Goal: Information Seeking & Learning: Learn about a topic

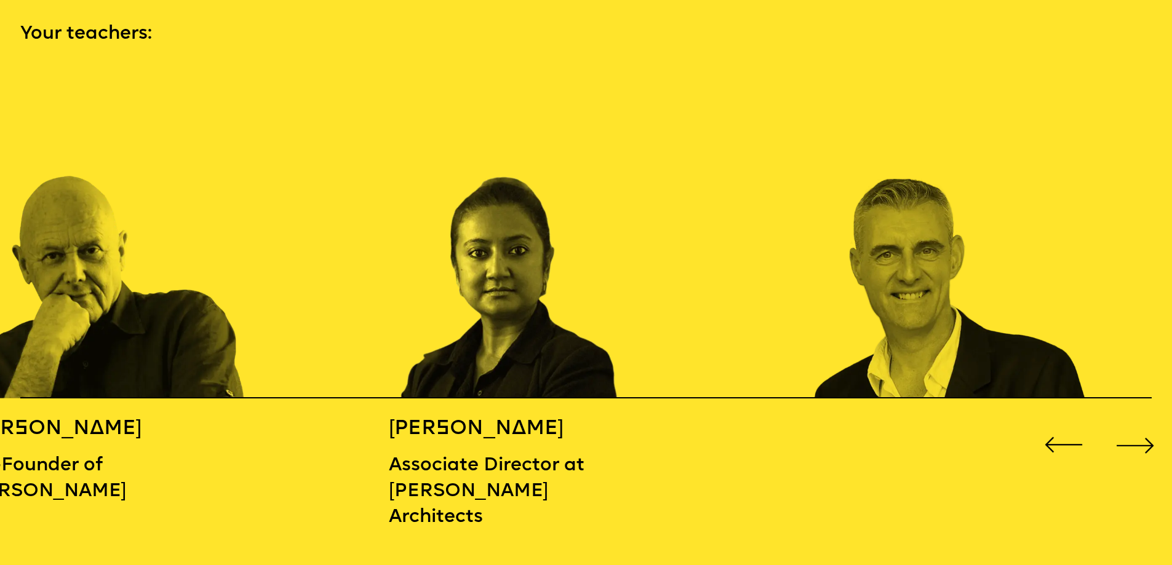
scroll to position [1769, 0]
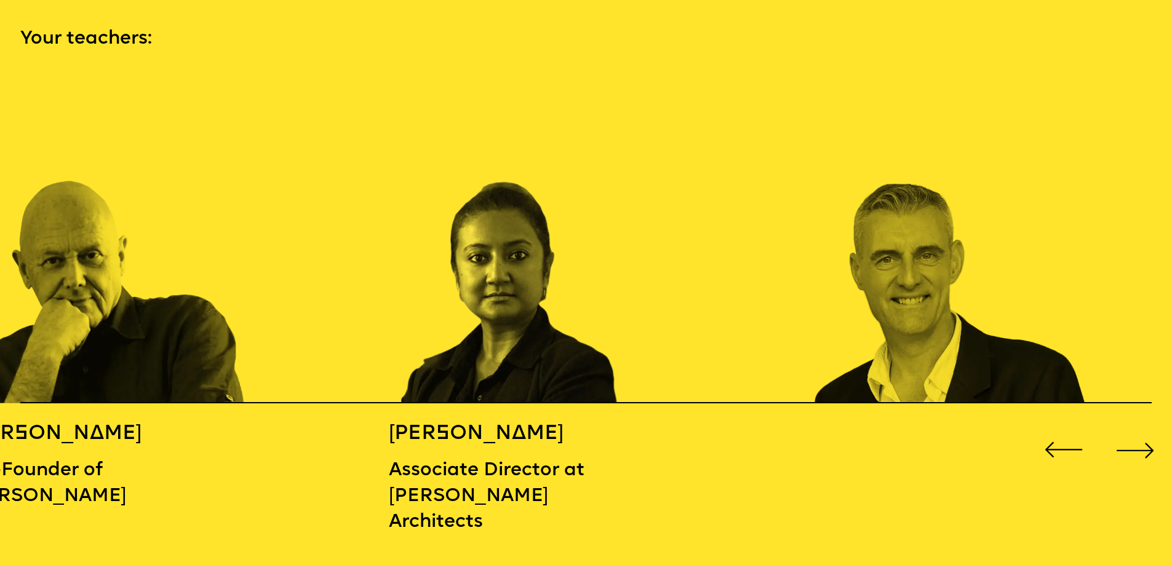
click at [1143, 445] on div "Next slide" at bounding box center [1135, 450] width 47 height 47
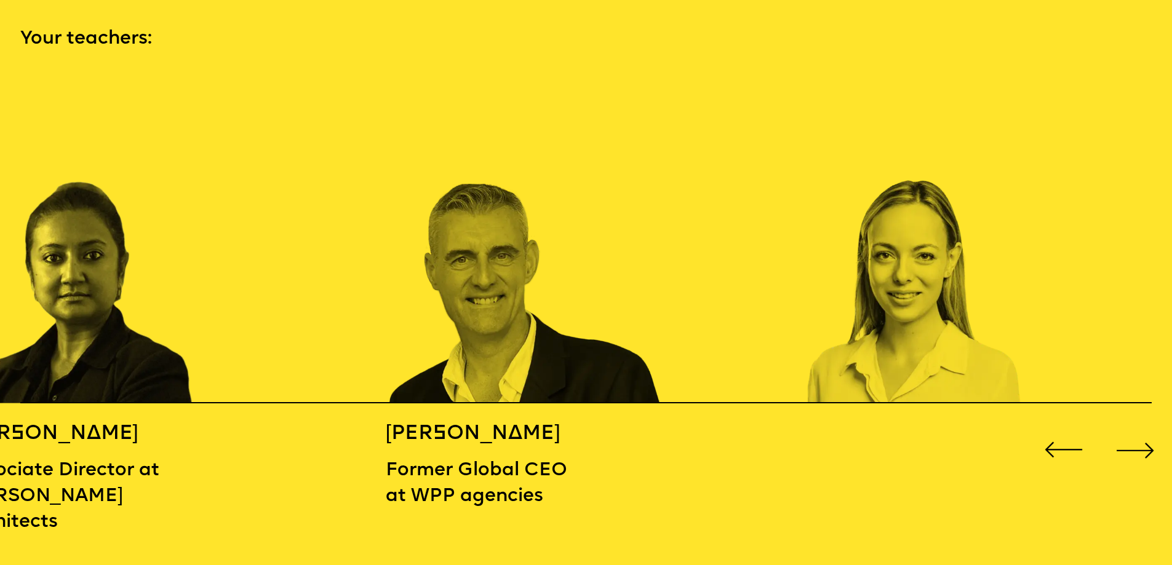
click at [1143, 445] on div "Next slide" at bounding box center [1135, 450] width 47 height 47
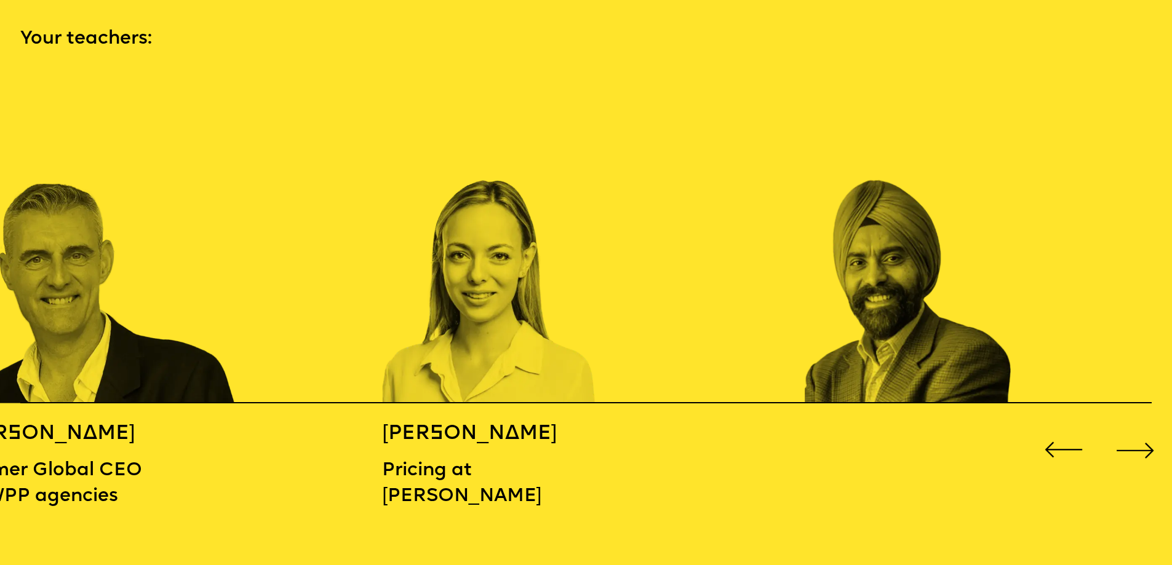
click at [1143, 445] on div "Next slide" at bounding box center [1135, 450] width 47 height 47
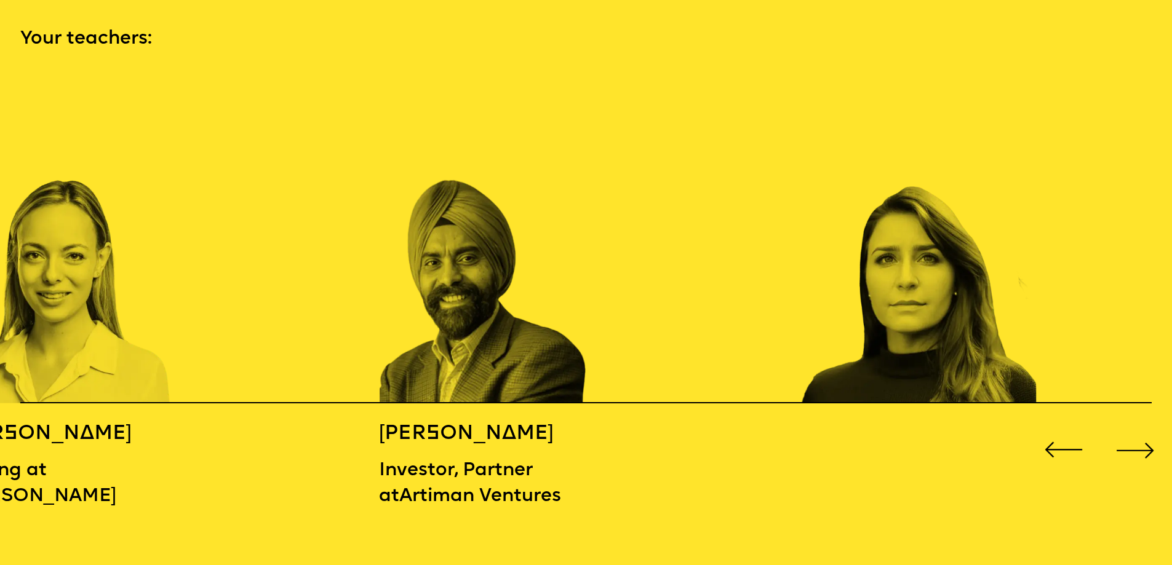
click at [1143, 445] on div "Next slide" at bounding box center [1135, 450] width 47 height 47
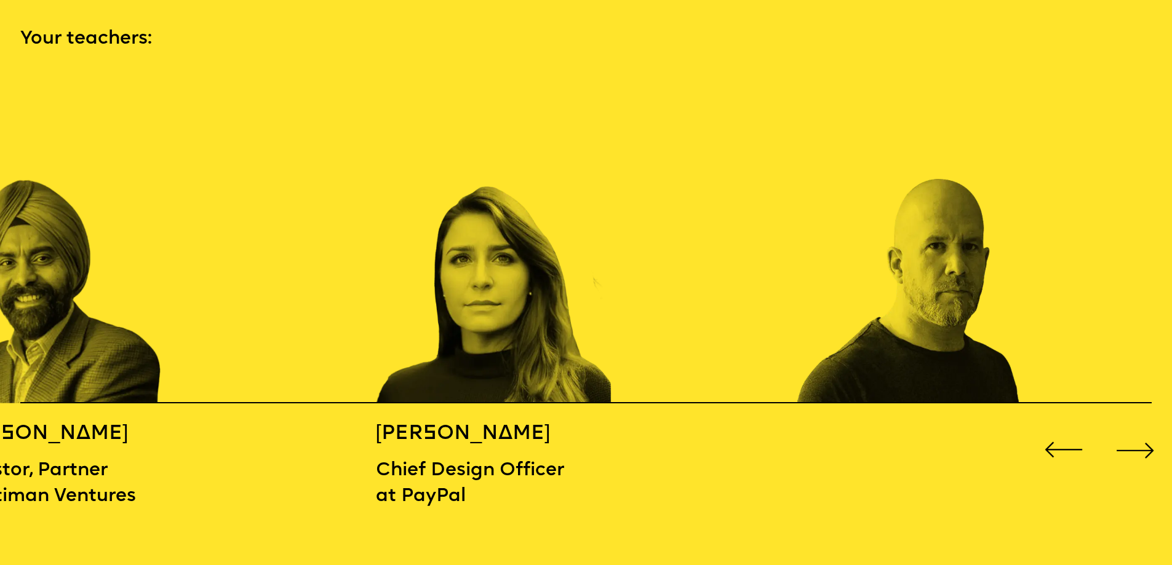
click at [1143, 445] on div "Next slide" at bounding box center [1135, 450] width 47 height 47
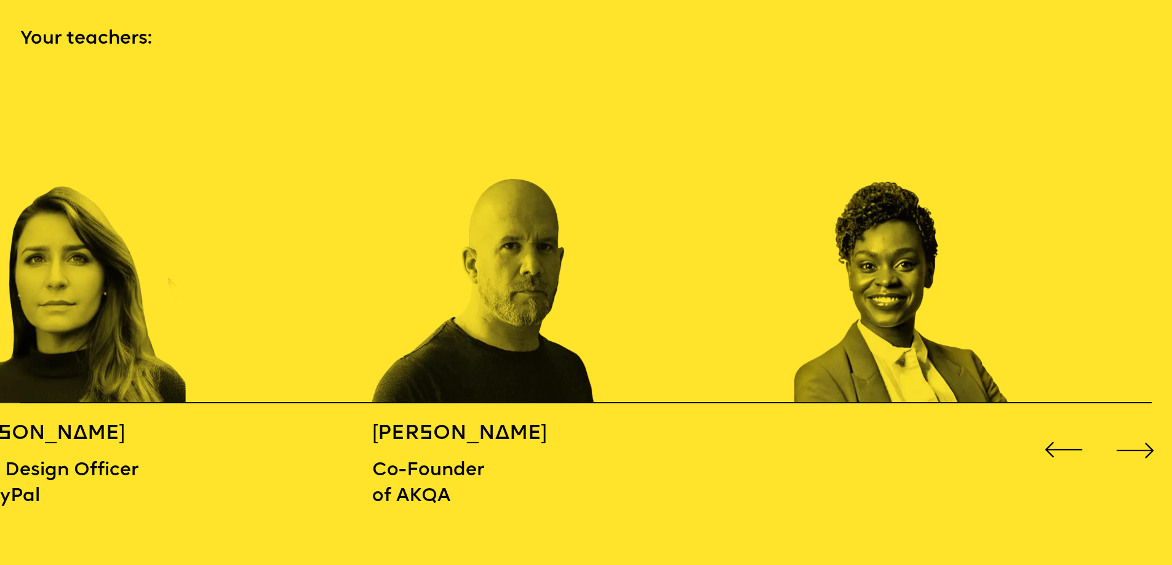
click at [1143, 445] on div "Next slide" at bounding box center [1135, 450] width 47 height 47
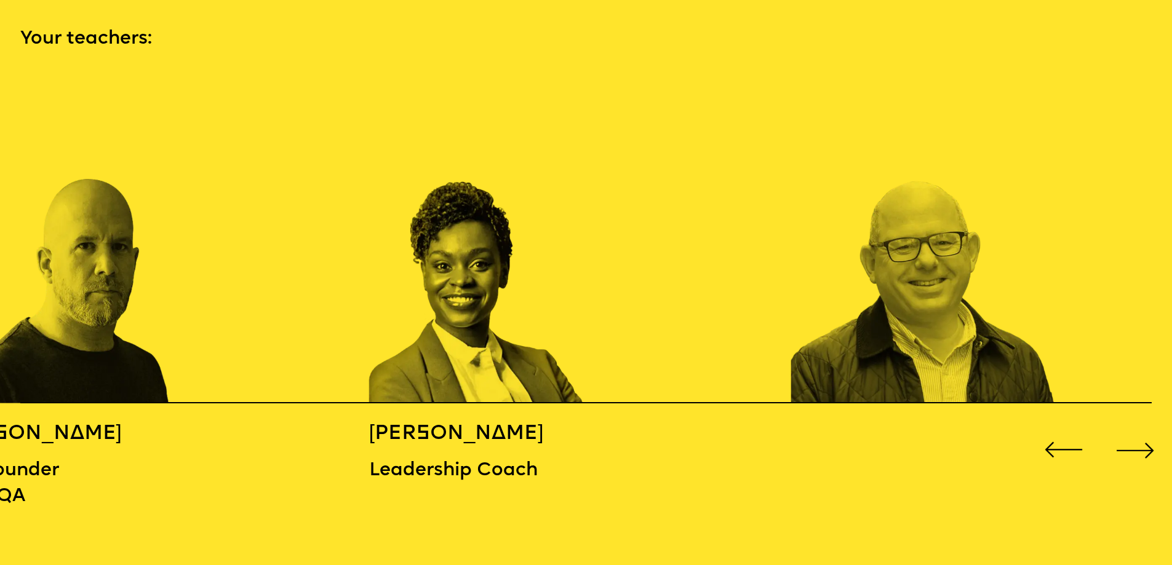
click at [1143, 445] on div "Next slide" at bounding box center [1135, 450] width 47 height 47
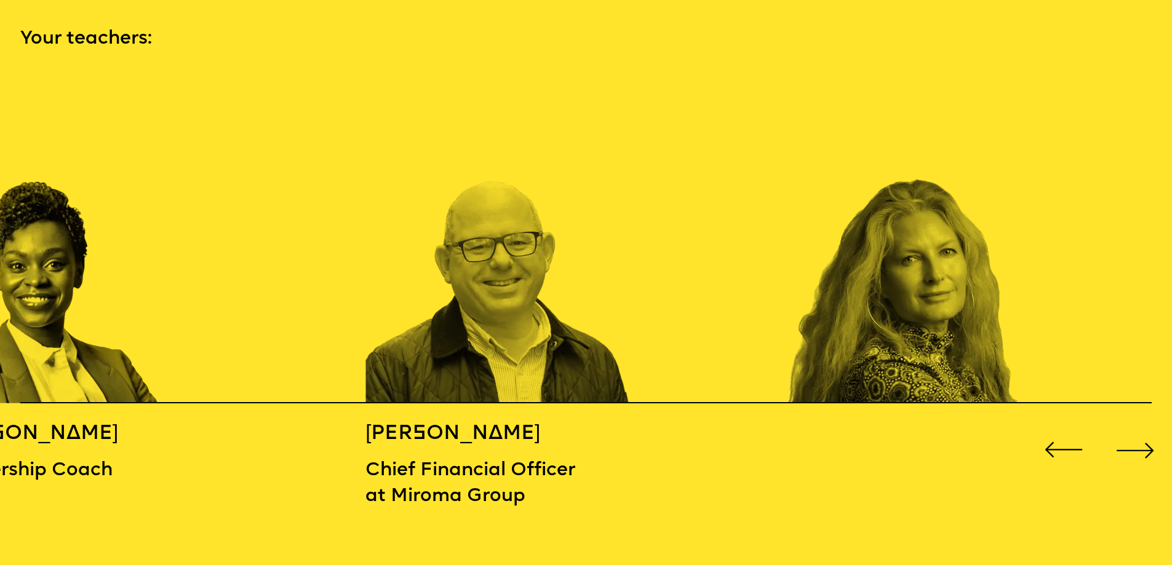
click at [1143, 445] on div "Next slide" at bounding box center [1135, 450] width 47 height 47
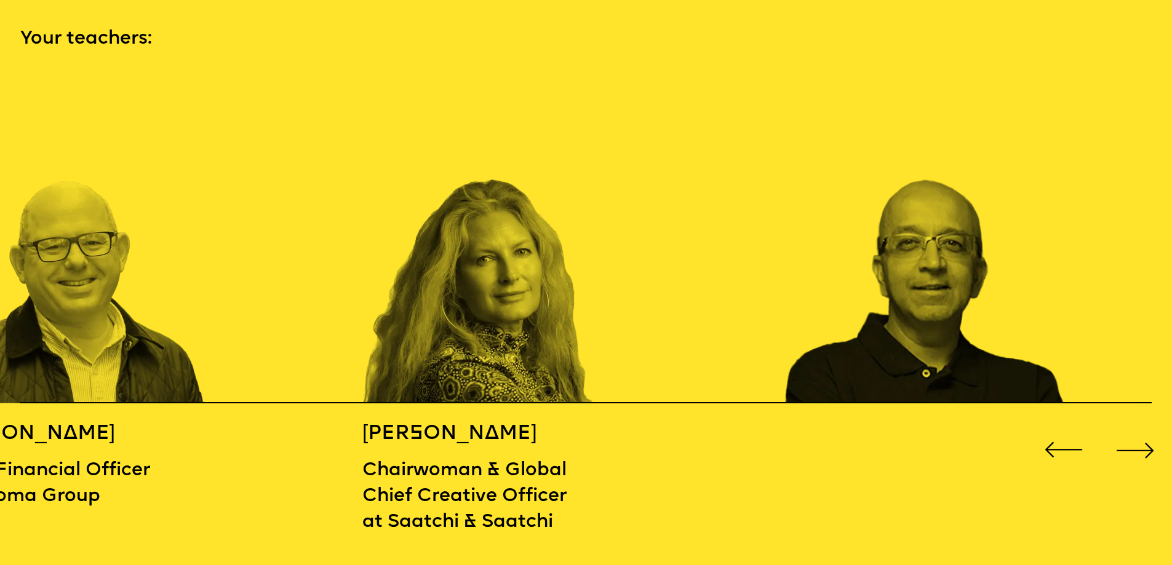
click at [1143, 445] on div "Next slide" at bounding box center [1135, 450] width 47 height 47
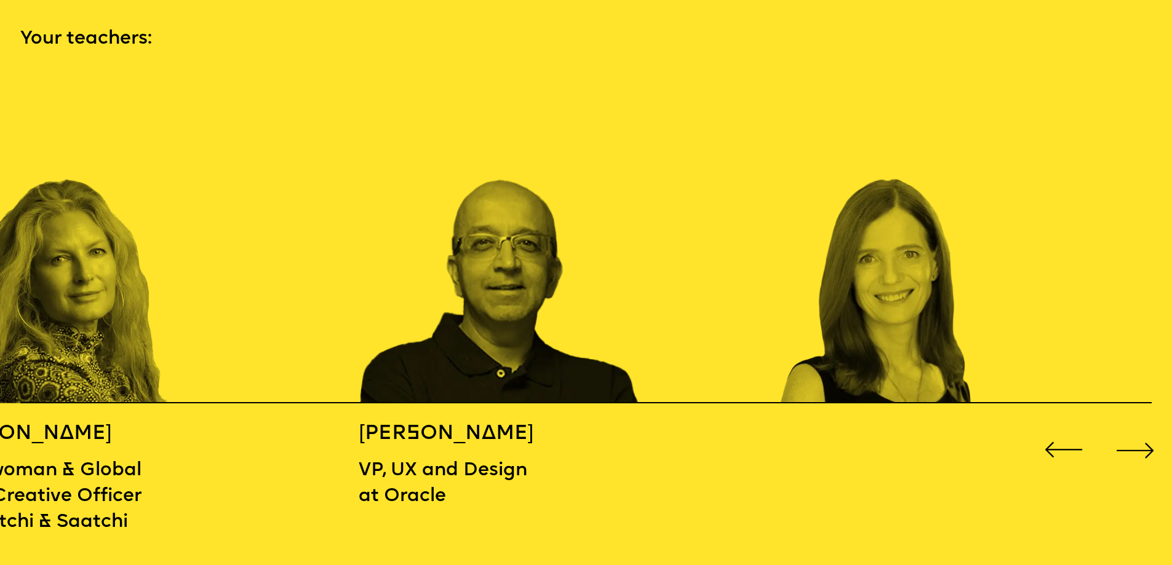
click at [1143, 445] on div "Next slide" at bounding box center [1135, 450] width 47 height 47
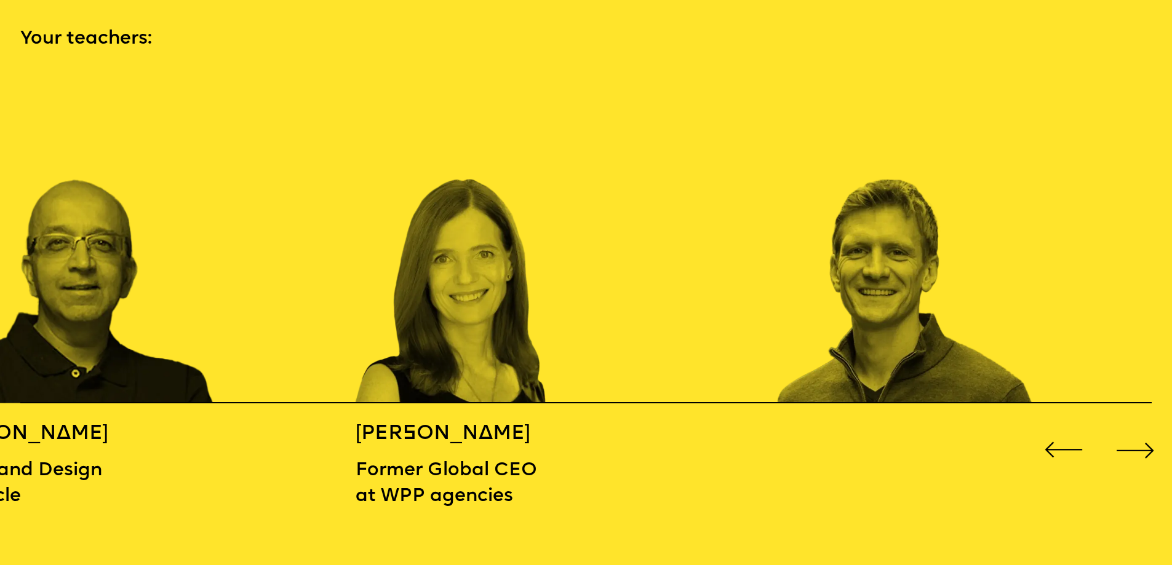
click at [1143, 445] on div "Next slide" at bounding box center [1135, 450] width 47 height 47
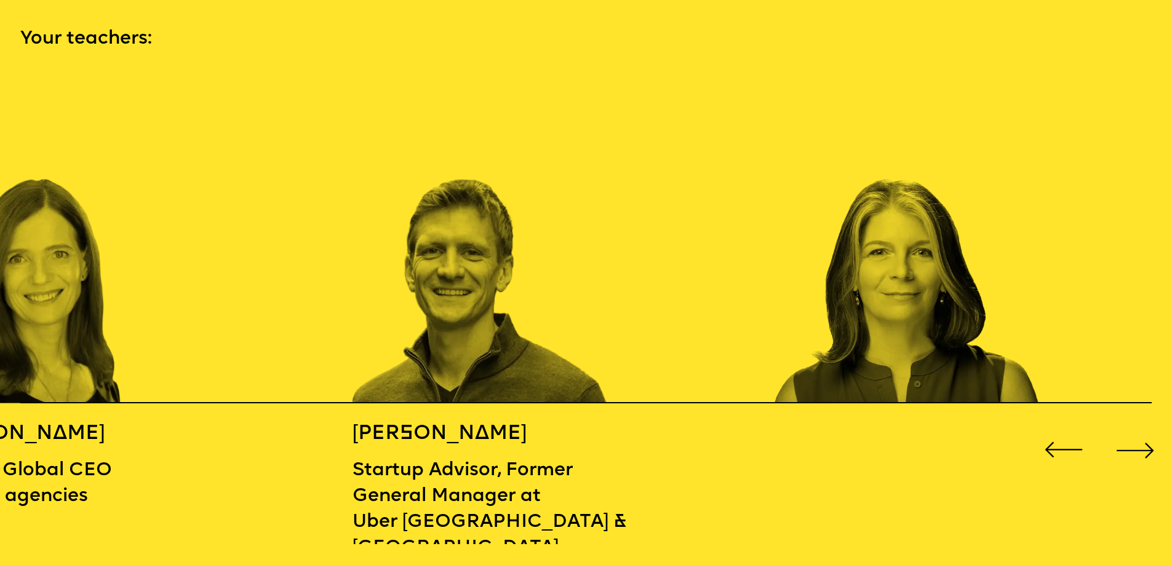
click at [1143, 445] on div "Next slide" at bounding box center [1135, 450] width 47 height 47
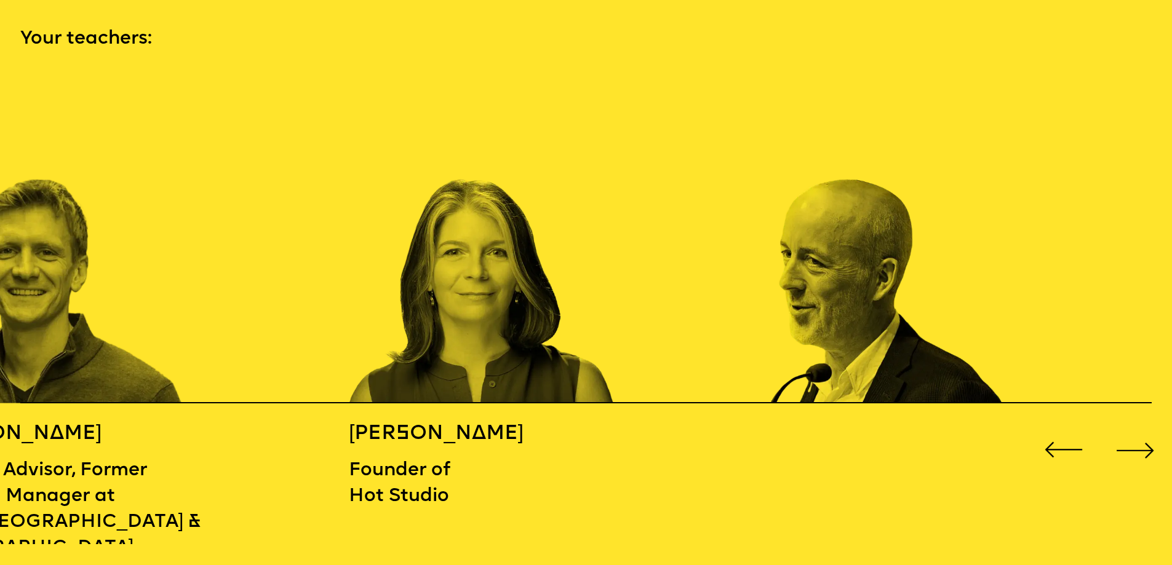
click at [1143, 445] on div "Next slide" at bounding box center [1135, 450] width 47 height 47
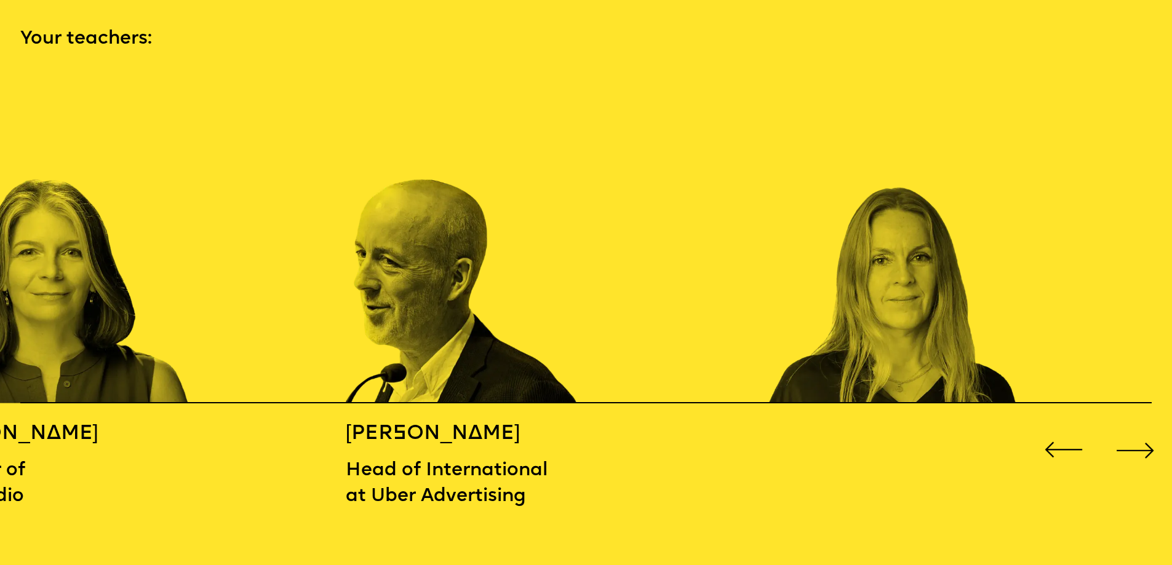
click at [1143, 445] on div "Next slide" at bounding box center [1135, 450] width 47 height 47
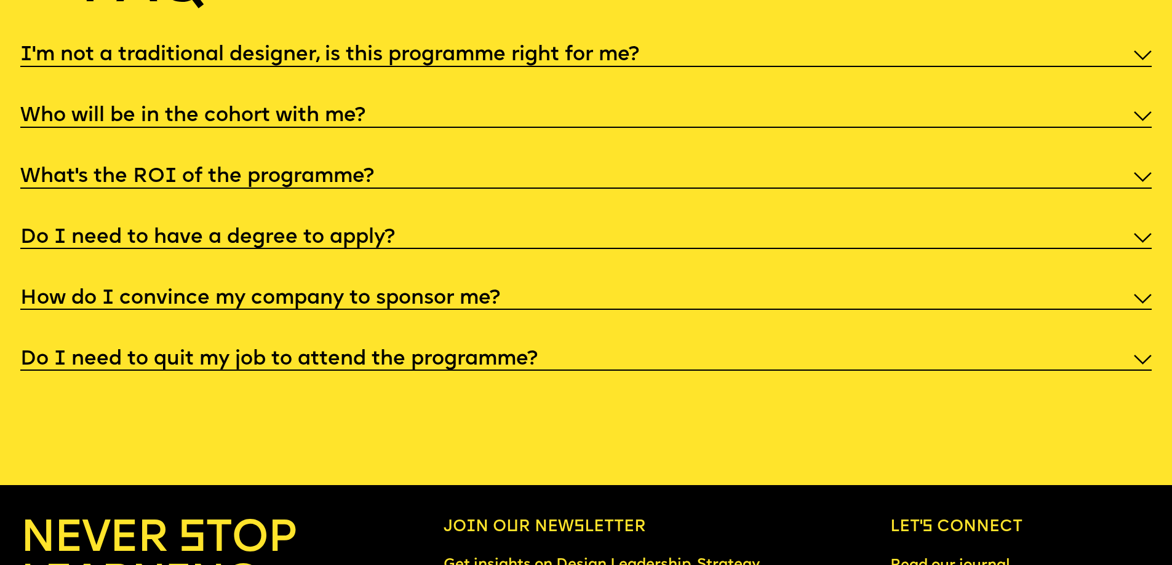
scroll to position [6072, 0]
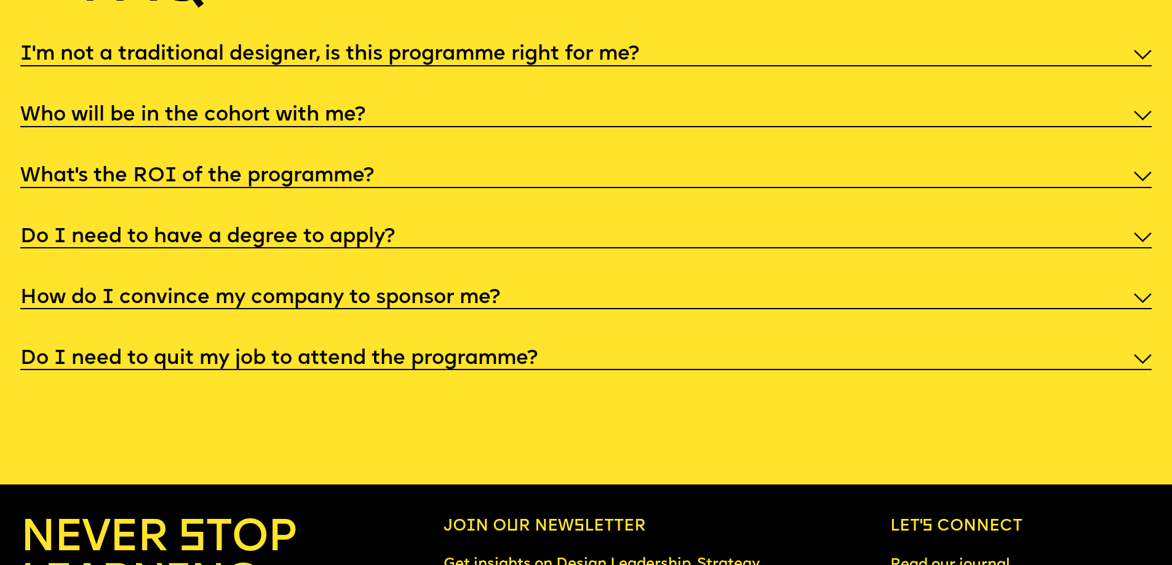
click at [516, 61] on h5 "I'm not a traditional designer, is this programme right for me?" at bounding box center [329, 55] width 619 height 12
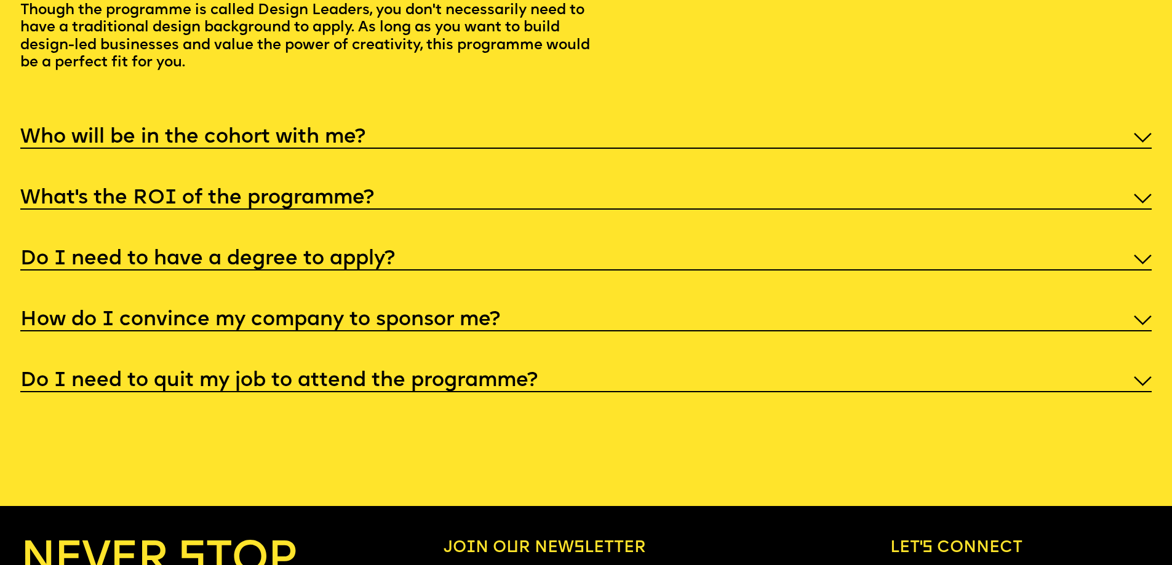
scroll to position [6150, 0]
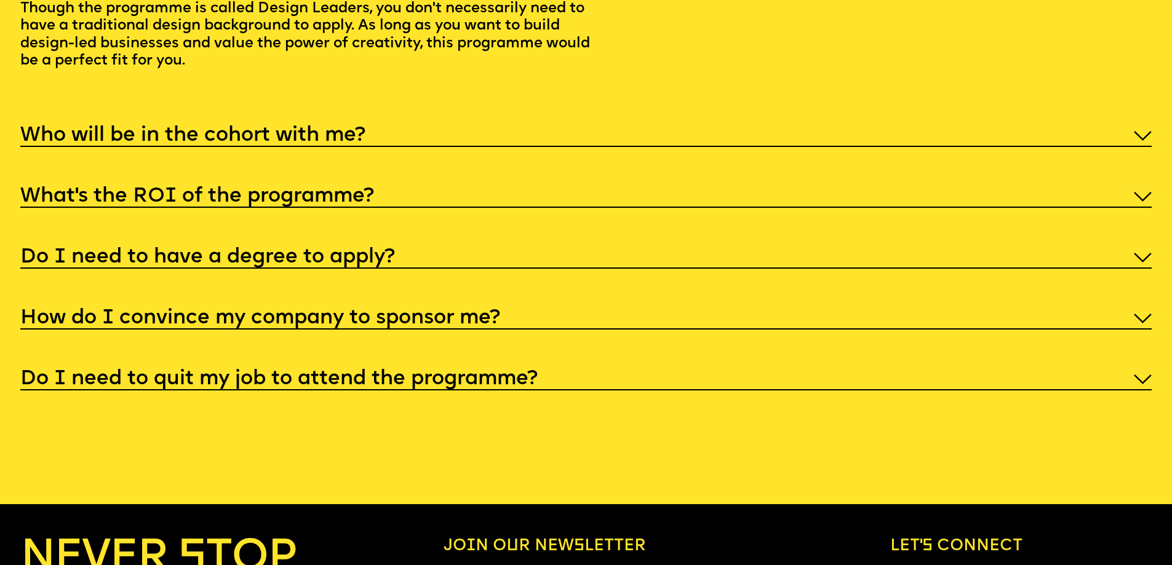
click at [156, 142] on h5 "Who will be in the cohort with me?" at bounding box center [192, 136] width 345 height 12
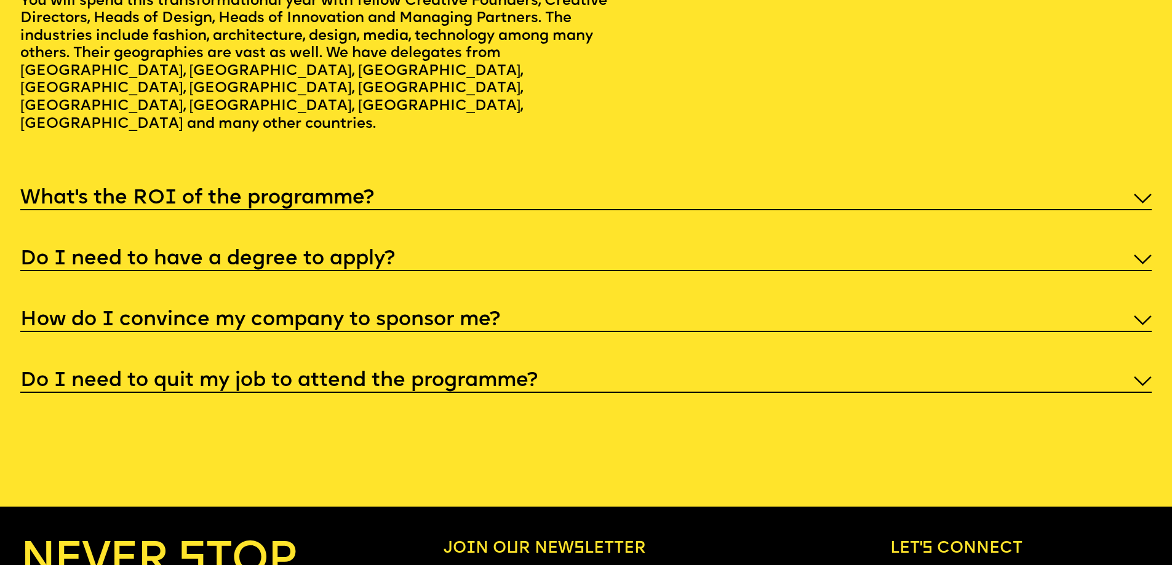
scroll to position [6220, 0]
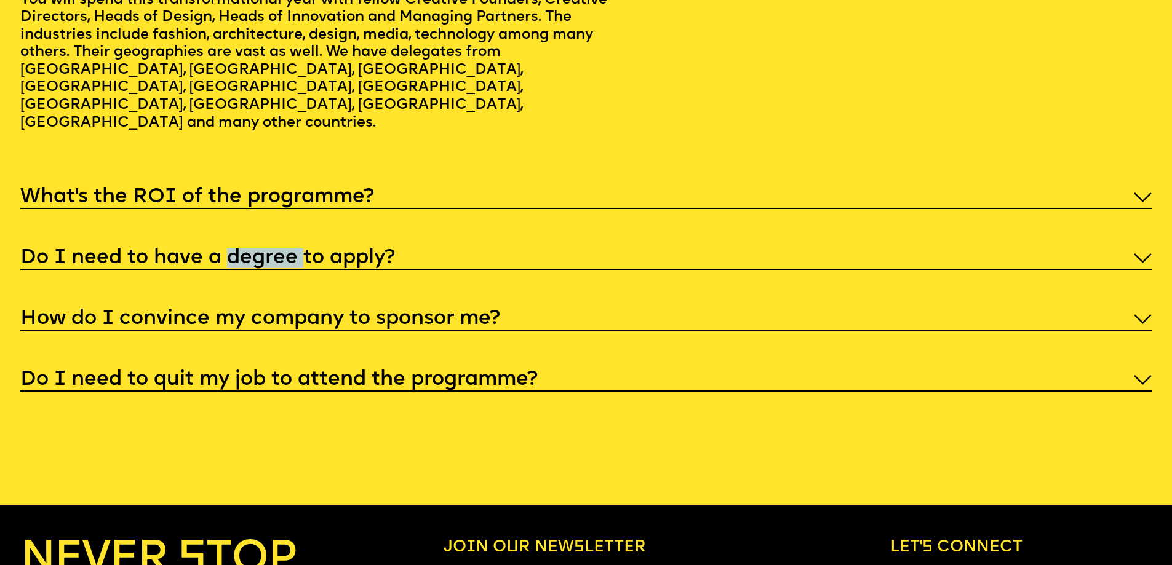
click at [268, 265] on h5 "Do I need to have a degree to apply?" at bounding box center [207, 258] width 375 height 12
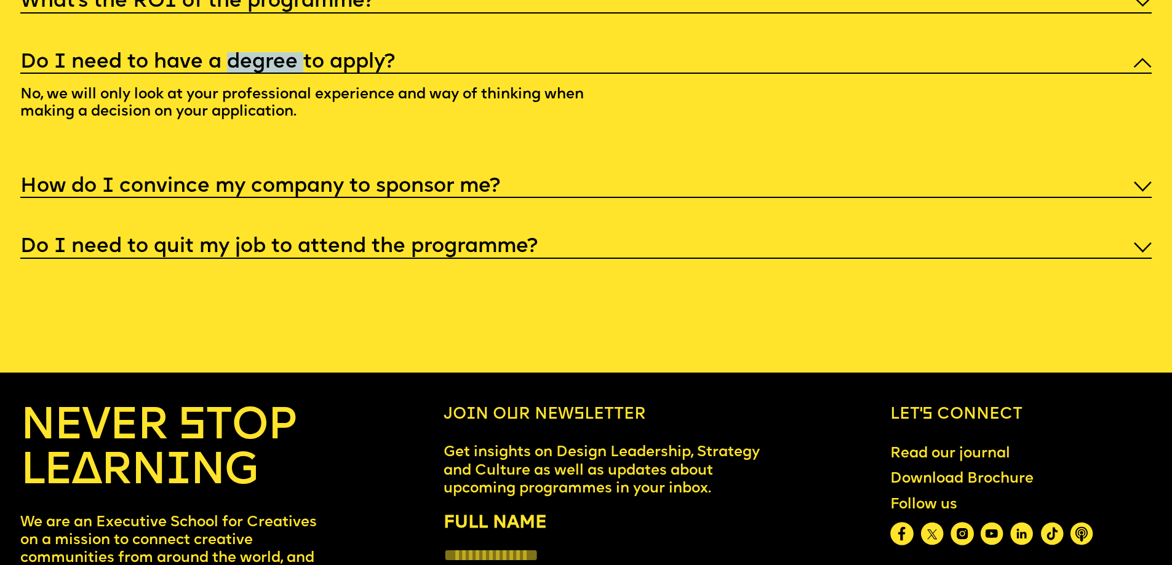
scroll to position [6253, 0]
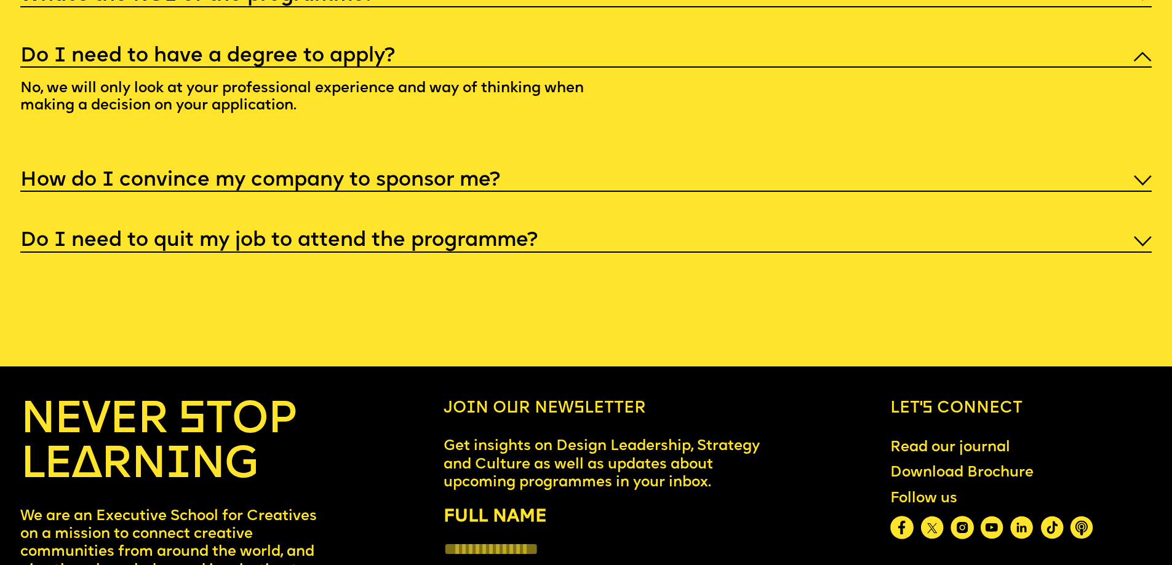
click at [278, 187] on h5 "How do I convince my company to sponsor me?" at bounding box center [260, 181] width 480 height 12
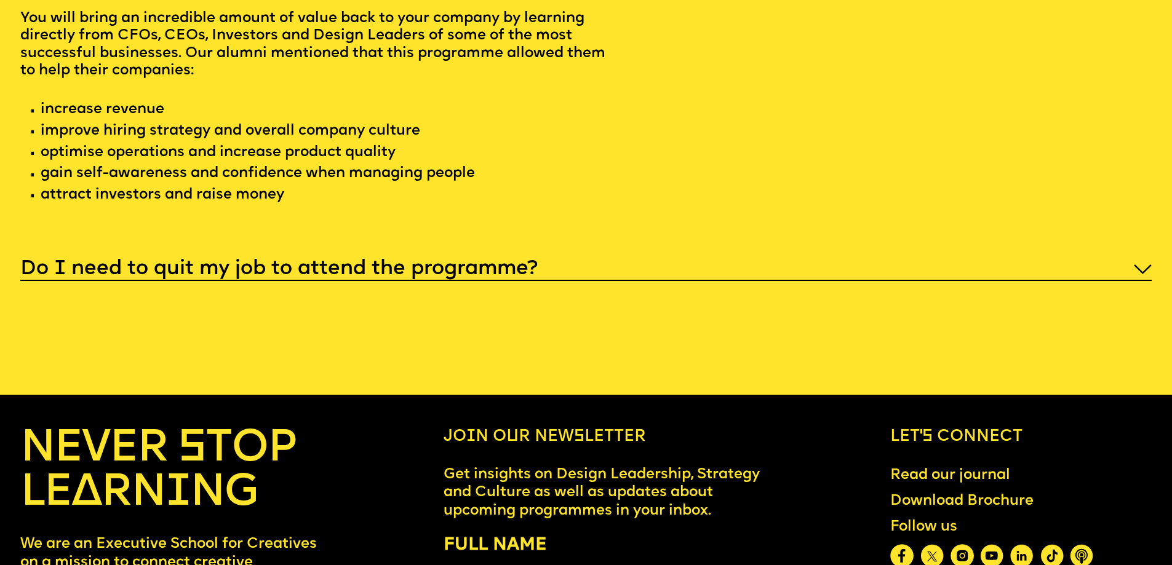
scroll to position [6384, 0]
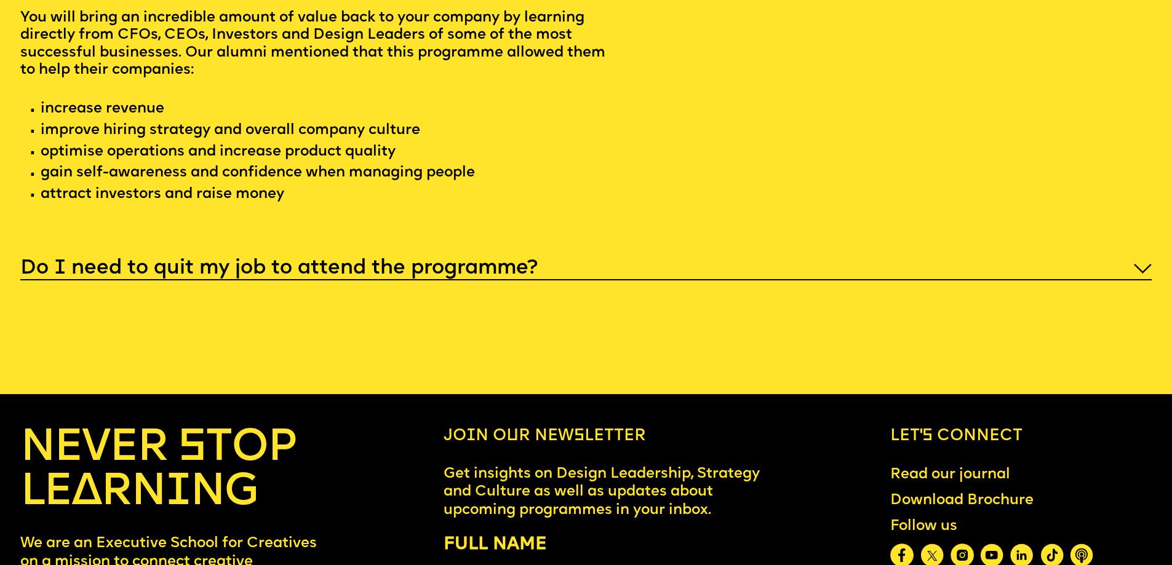
click at [282, 275] on h5 "Do I need to quit my job to attend the programme?" at bounding box center [278, 269] width 517 height 12
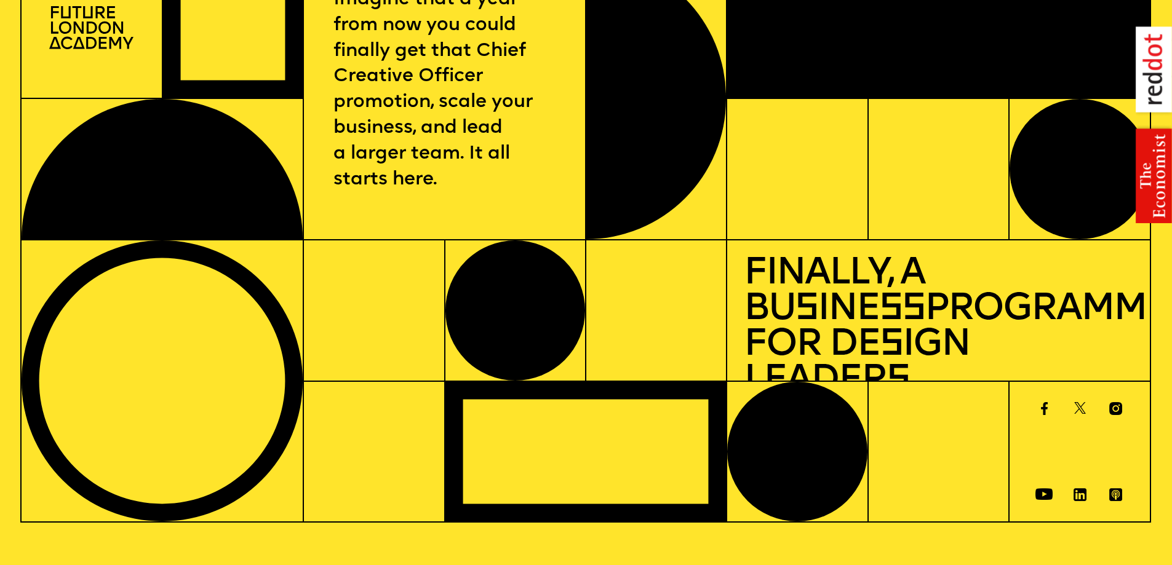
scroll to position [0, 0]
